Goal: Information Seeking & Learning: Get advice/opinions

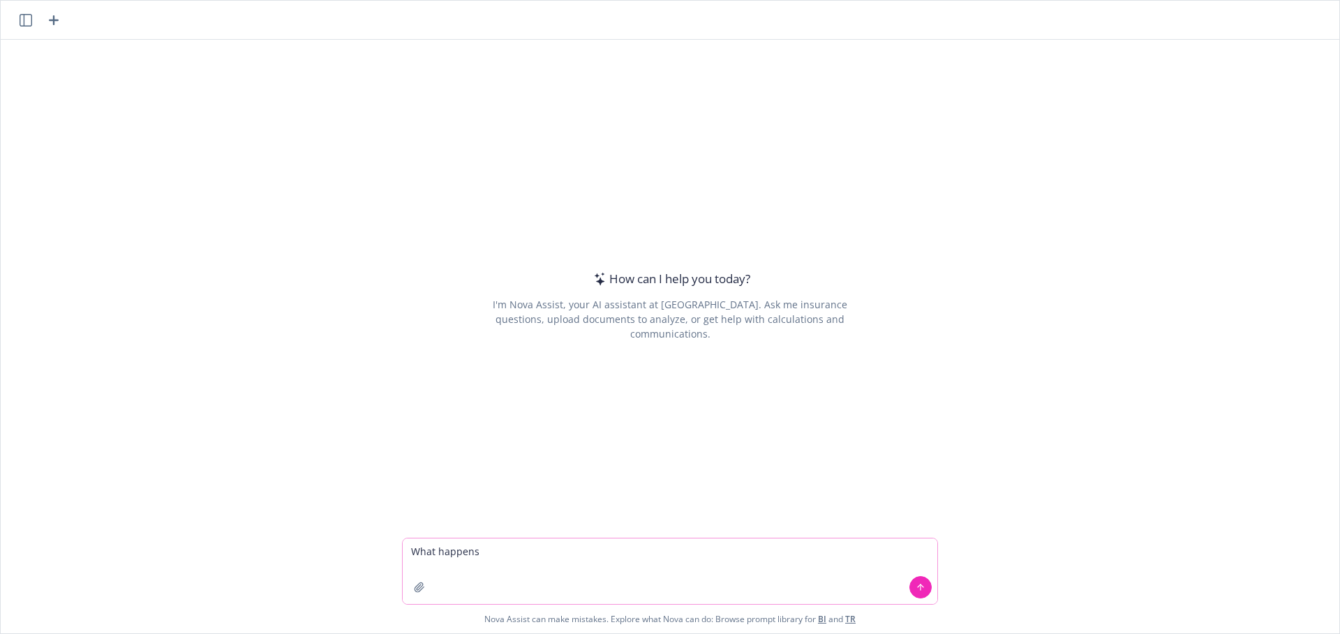
paste textarea "missed COBRA enrollment due to employers mistake"
click at [475, 552] on textarea "What happens missed COBRA enrollment due to employers mistake" at bounding box center [670, 572] width 535 height 66
type textarea "What happens if I missed my COBRA enrollment due to employers mistake?"
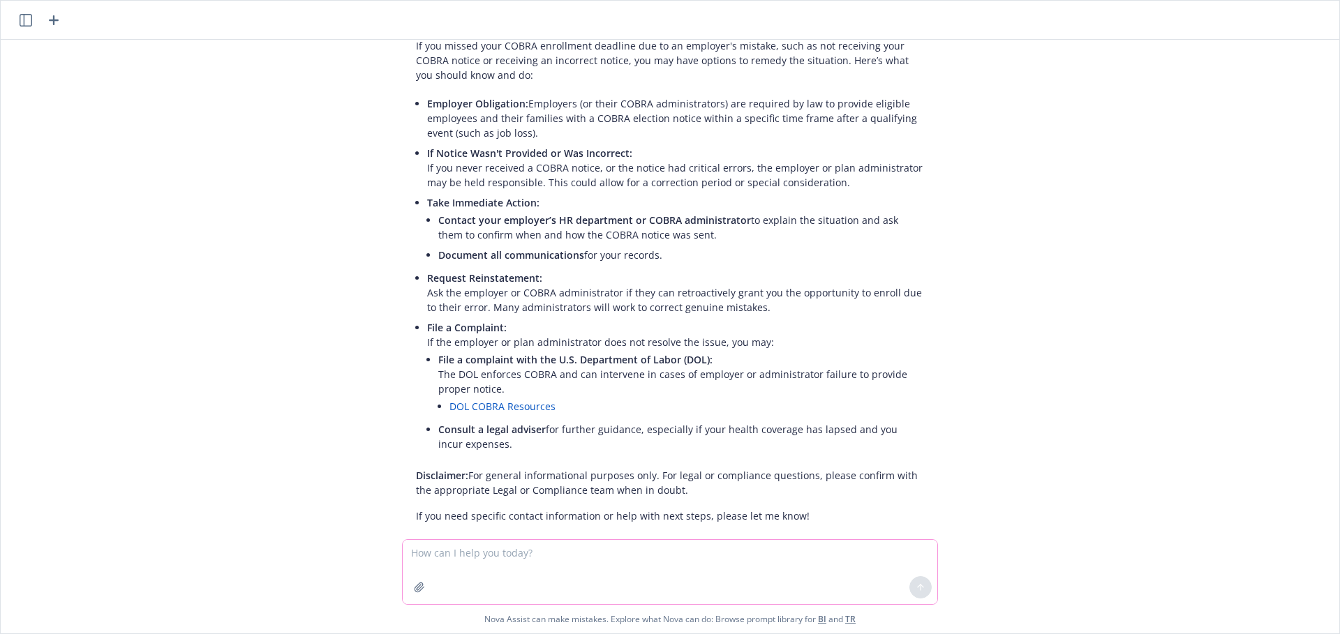
scroll to position [84, 0]
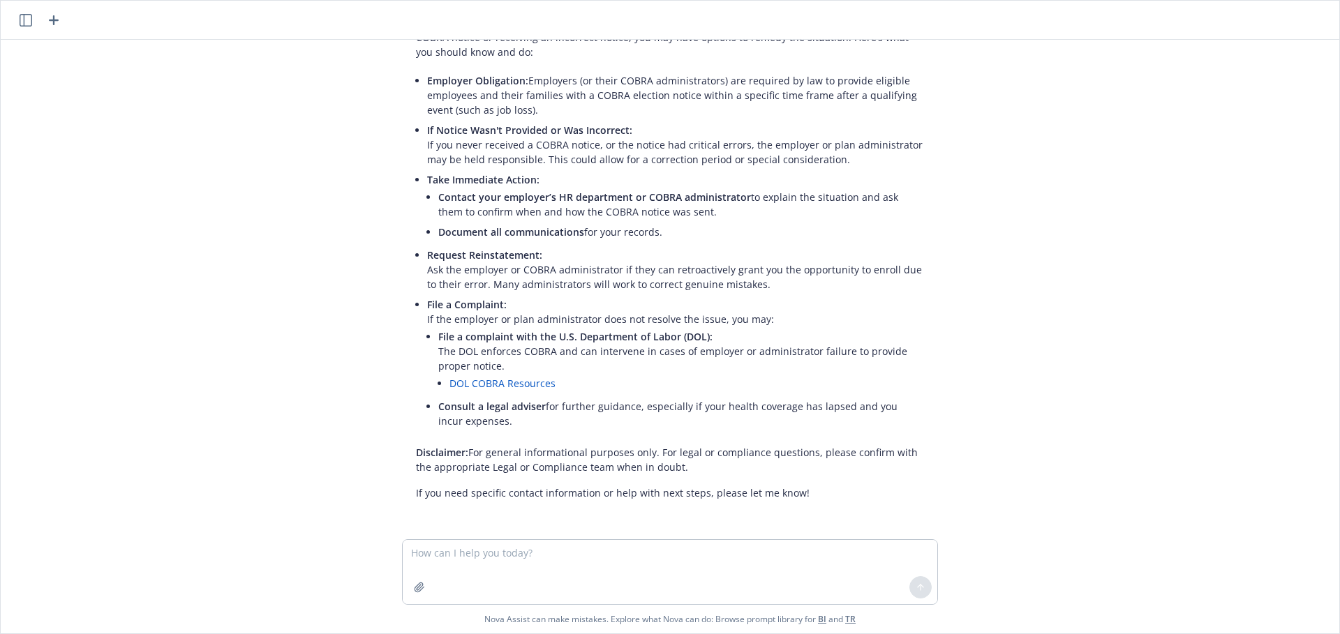
click at [585, 94] on p "Employer Obligation: Employers (or their COBRA administrators) are required by …" at bounding box center [675, 95] width 497 height 44
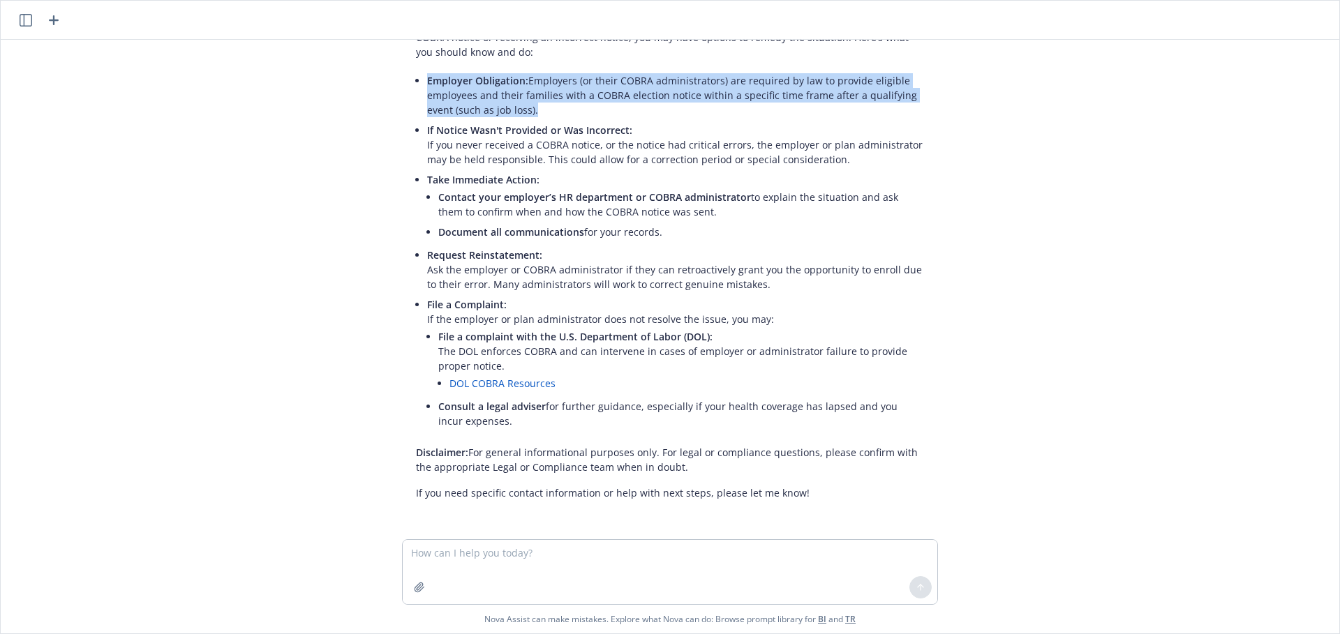
click at [585, 94] on p "Employer Obligation: Employers (or their COBRA administrators) are required by …" at bounding box center [675, 95] width 497 height 44
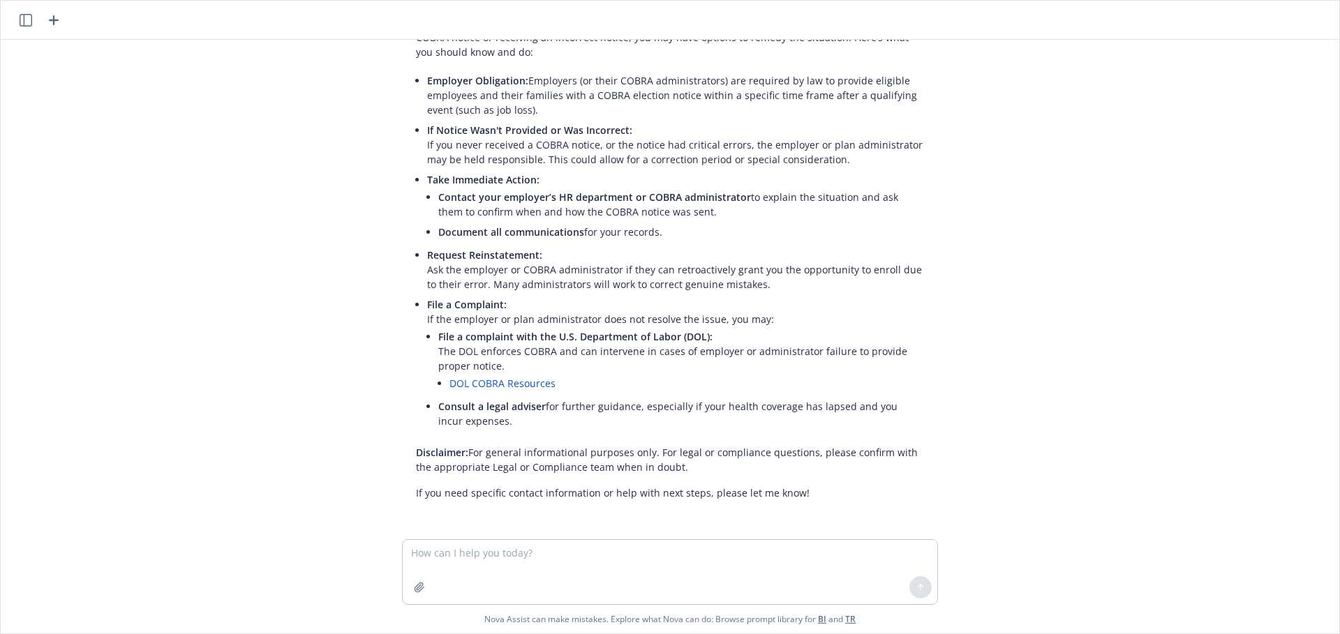
click at [594, 200] on span "Contact your employer’s HR department or COBRA administrator" at bounding box center [594, 197] width 313 height 13
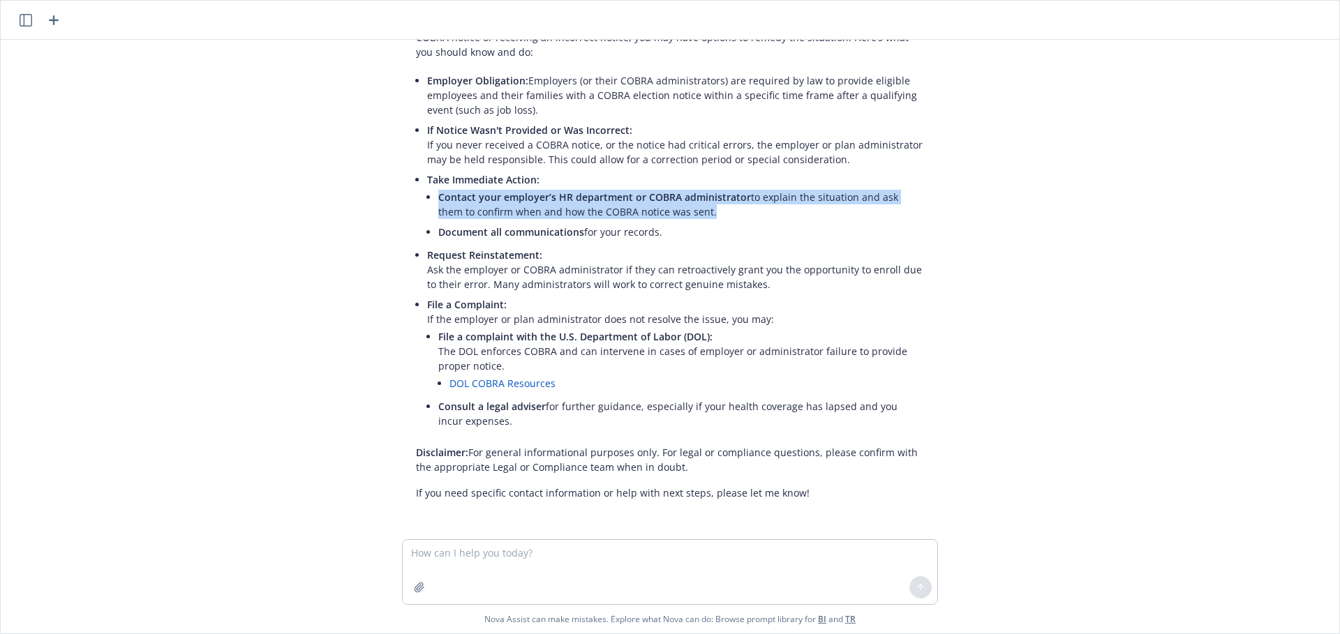
click at [594, 200] on span "Contact your employer’s HR department or COBRA administrator" at bounding box center [594, 197] width 313 height 13
click at [563, 200] on span "Contact your employer’s HR department or COBRA administrator" at bounding box center [594, 197] width 313 height 13
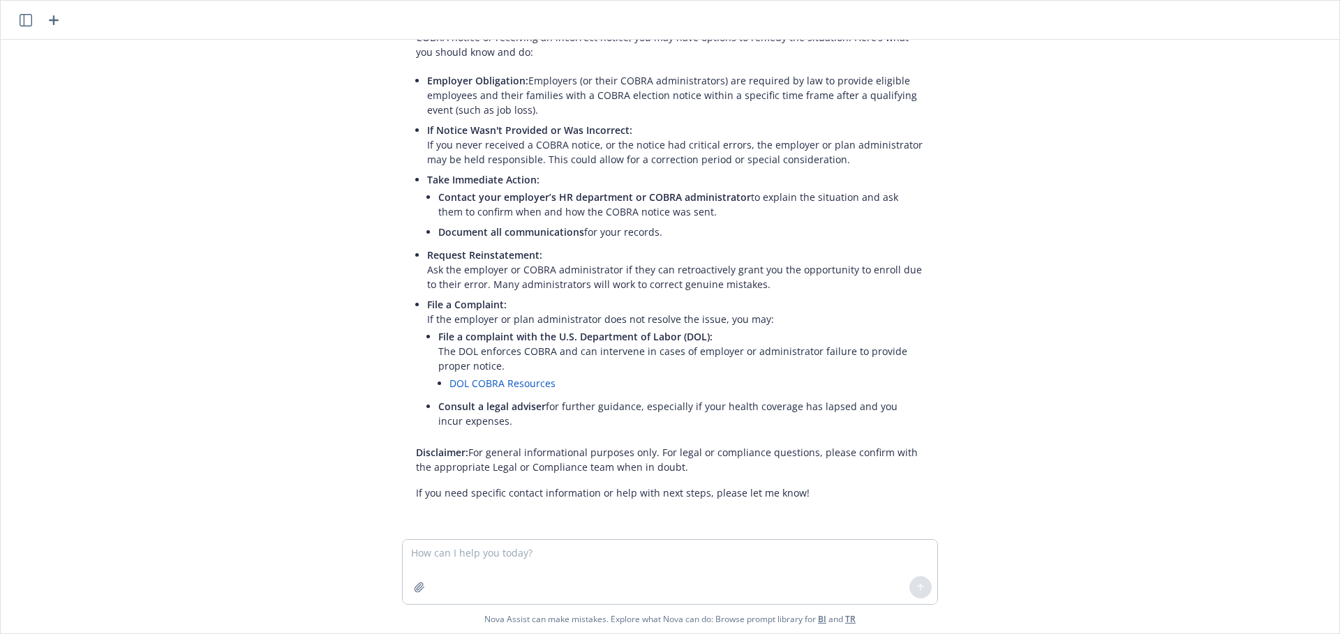
click at [496, 253] on span "Request Reinstatement:" at bounding box center [484, 254] width 115 height 13
